Goal: Check status: Check status

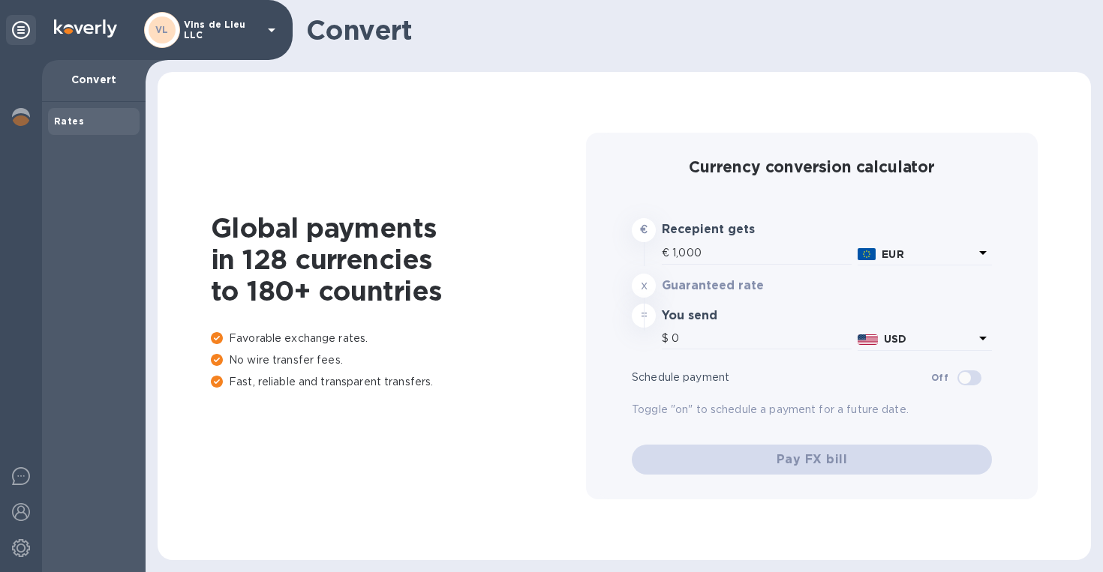
type input "1,177.99"
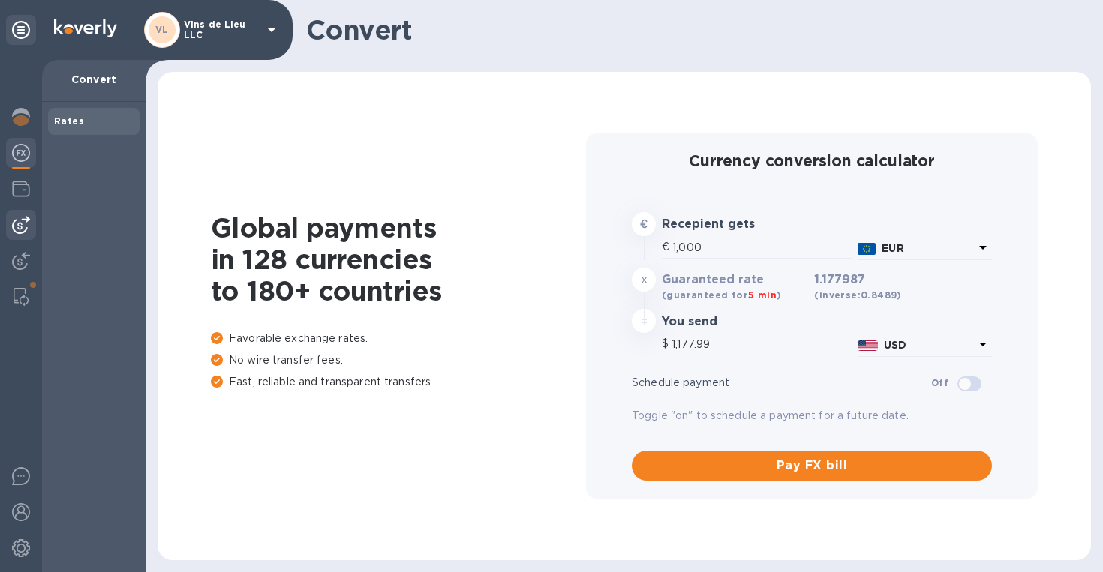
click at [17, 221] on img at bounding box center [21, 225] width 18 height 18
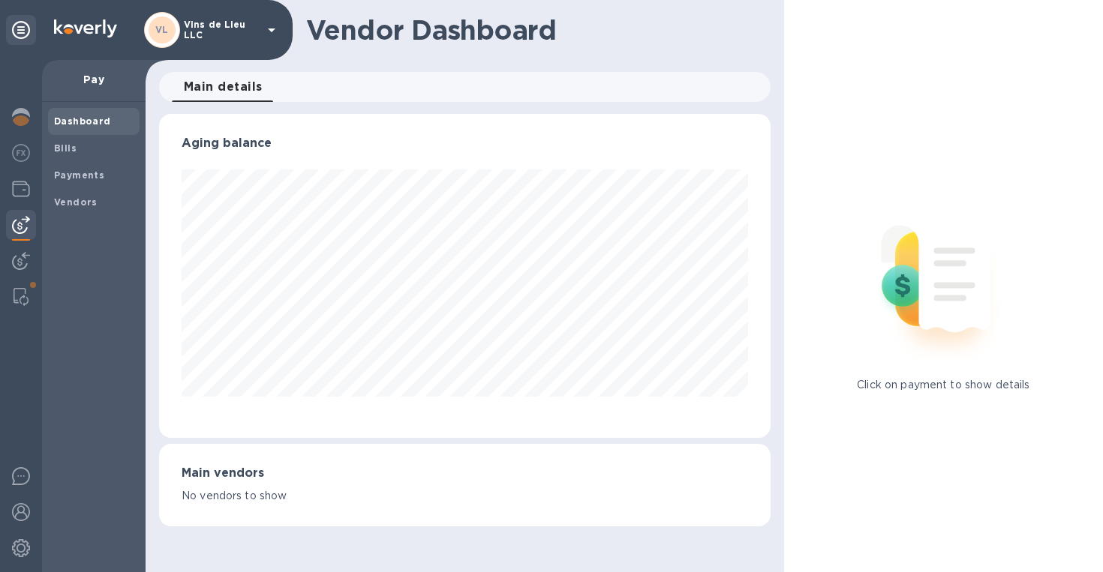
scroll to position [324, 612]
click at [84, 148] on span "Bills" at bounding box center [94, 148] width 80 height 15
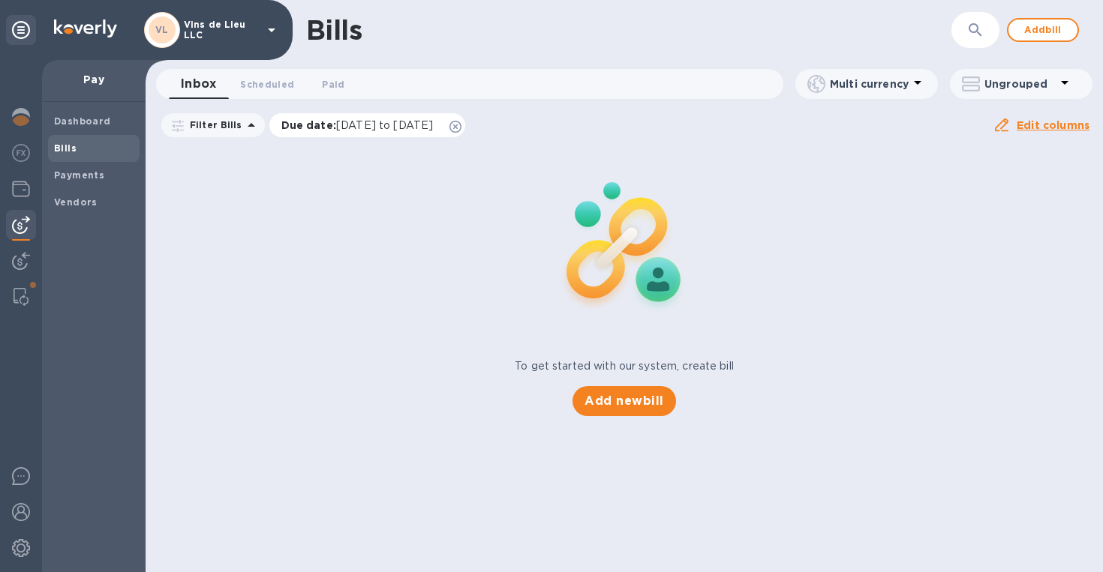
click at [461, 127] on icon at bounding box center [455, 127] width 12 height 12
click at [272, 86] on span "Scheduled 0" at bounding box center [267, 85] width 54 height 16
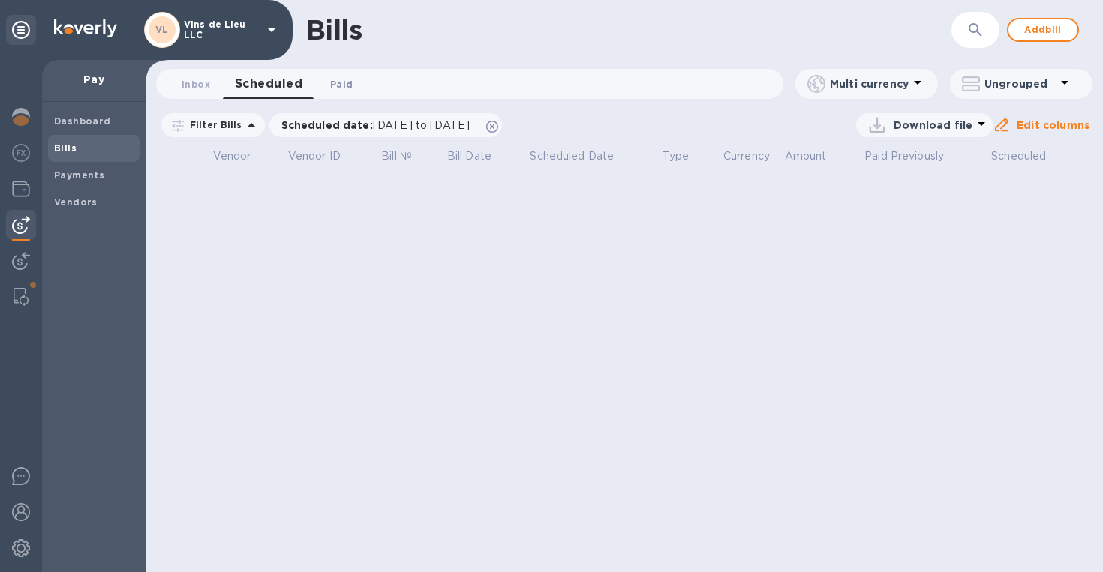
click at [330, 82] on span "Paid 0" at bounding box center [341, 85] width 23 height 16
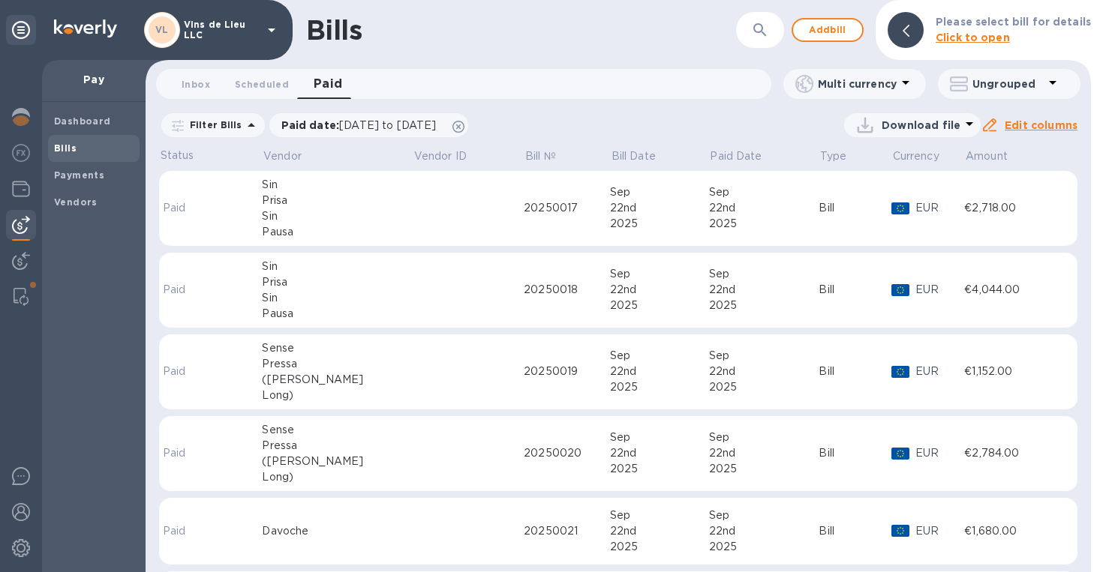
click at [344, 289] on div "Prisa" at bounding box center [337, 283] width 151 height 16
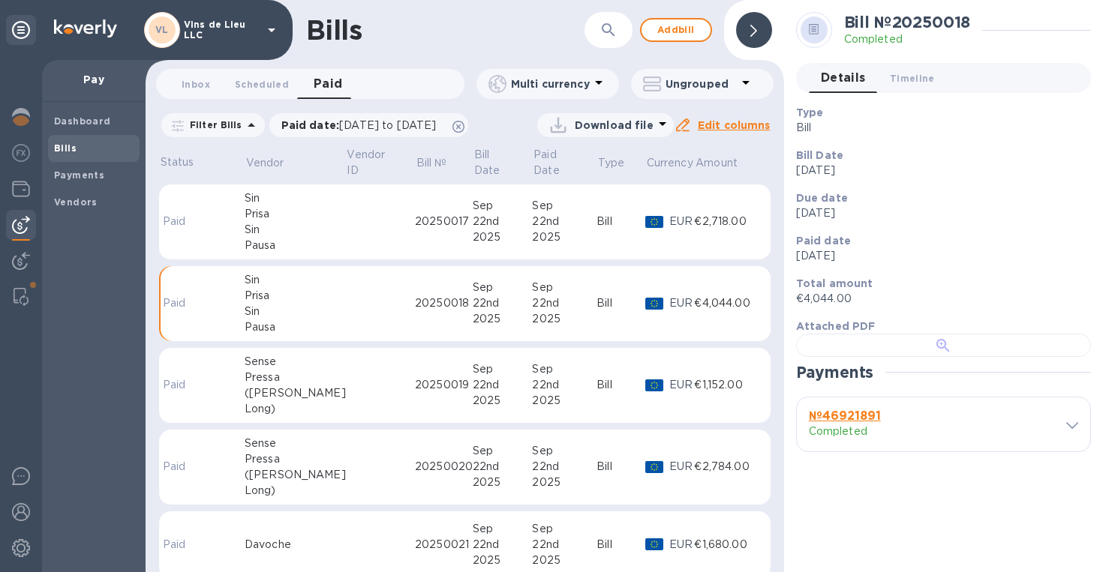
scroll to position [295, 0]
click at [1066, 429] on icon at bounding box center [1072, 425] width 12 height 7
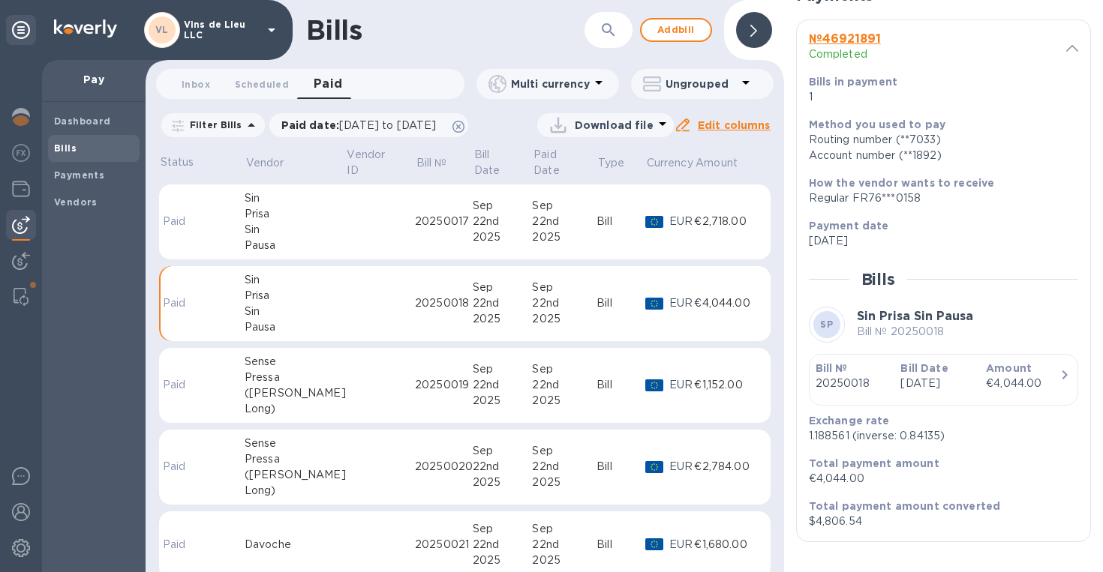
scroll to position [778, 0]
click at [346, 208] on td at bounding box center [380, 223] width 69 height 76
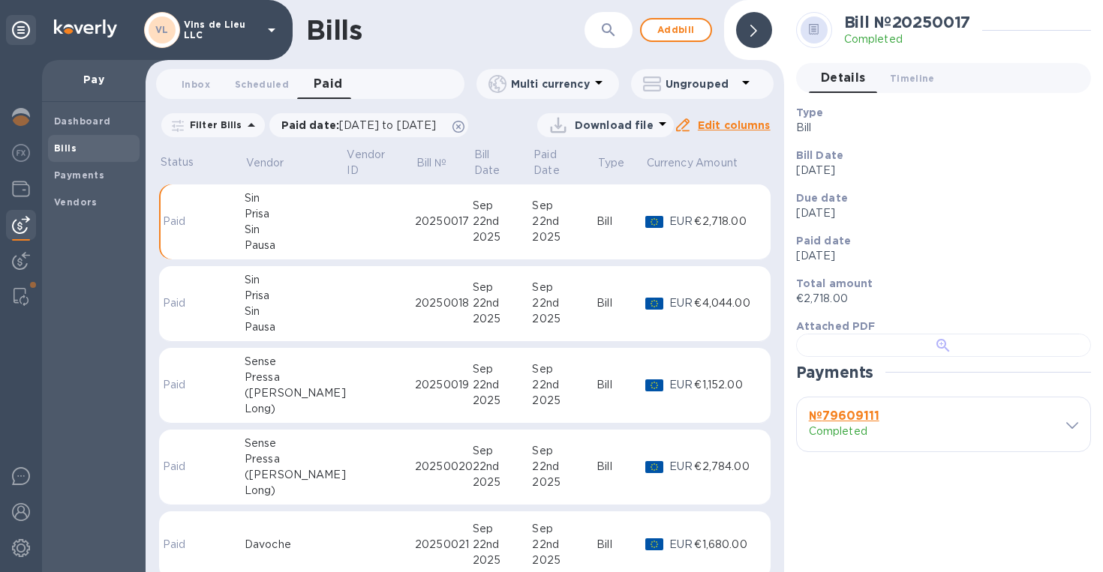
scroll to position [295, 0]
click at [1066, 429] on icon at bounding box center [1072, 425] width 12 height 7
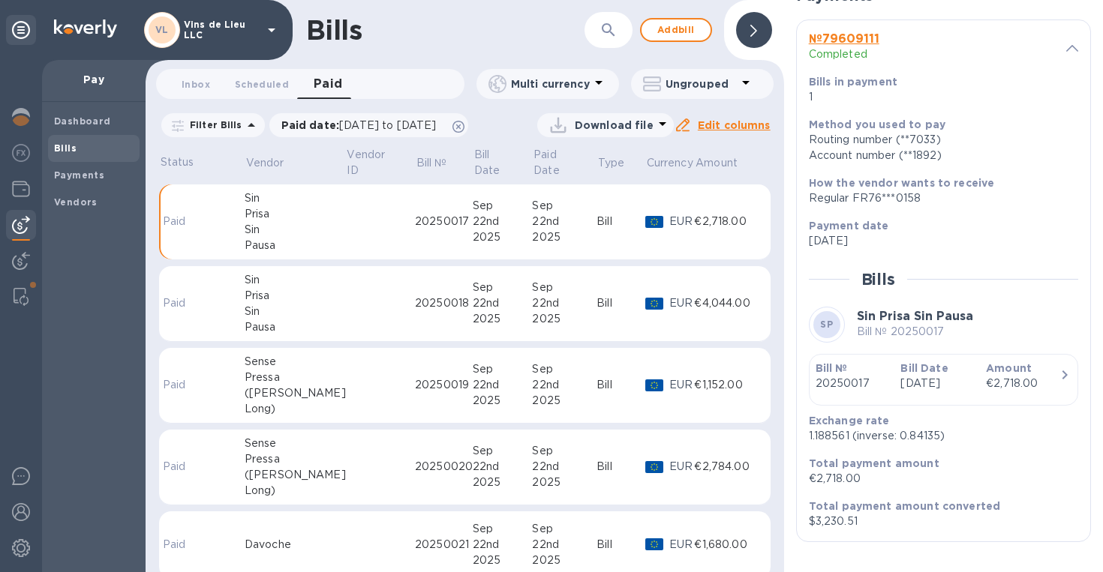
scroll to position [778, 0]
